Goal: Transaction & Acquisition: Purchase product/service

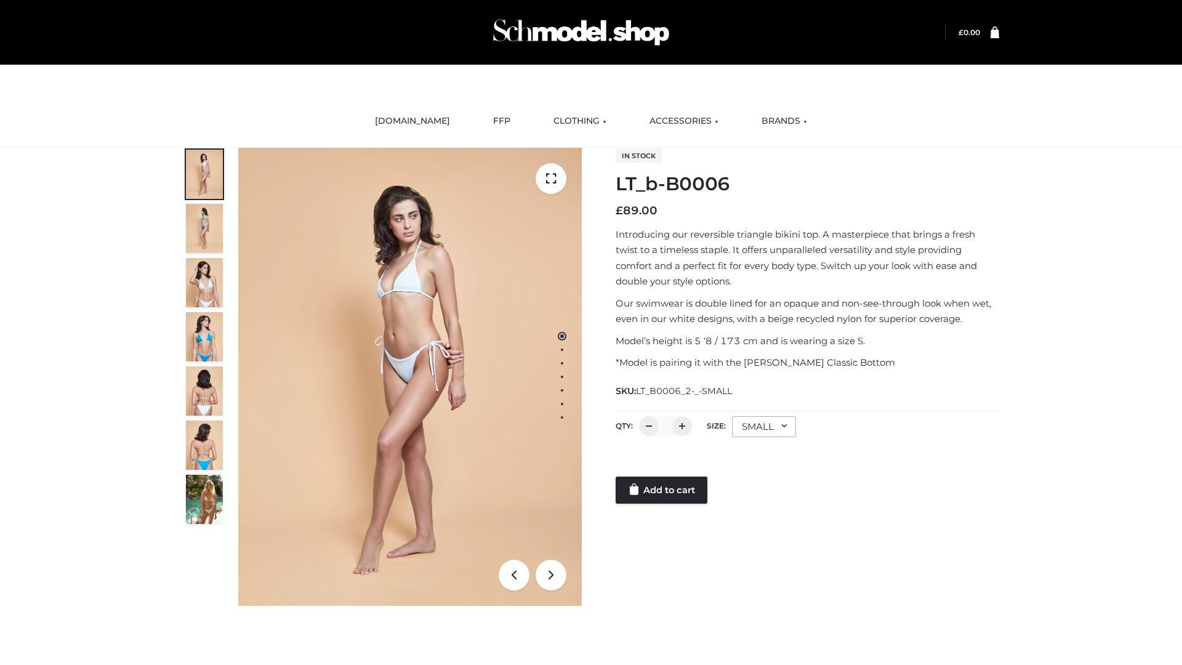
click at [662, 490] on link "Add to cart" at bounding box center [661, 489] width 92 height 27
